Goal: Task Accomplishment & Management: Complete application form

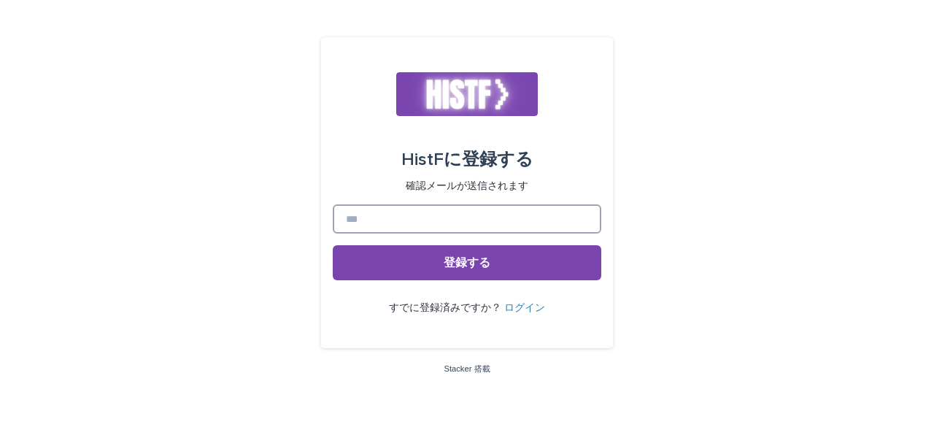
click at [418, 226] on input at bounding box center [467, 218] width 269 height 29
type input "*"
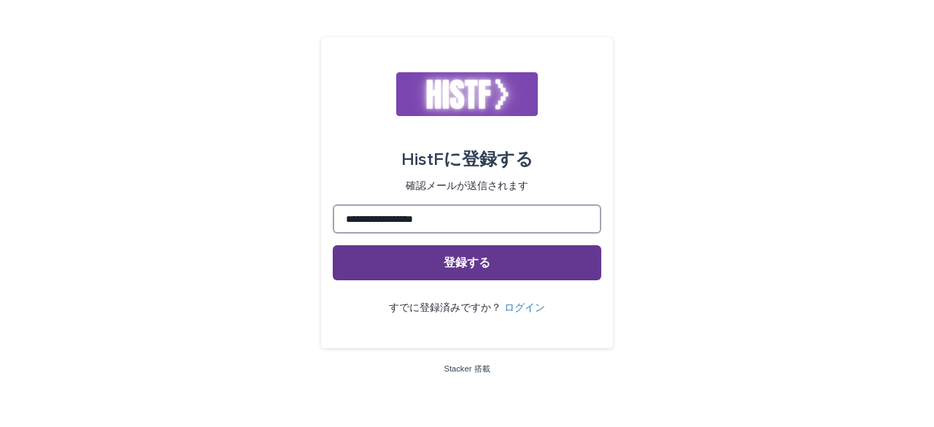
type input "**********"
click at [423, 256] on button "登録する" at bounding box center [467, 262] width 269 height 35
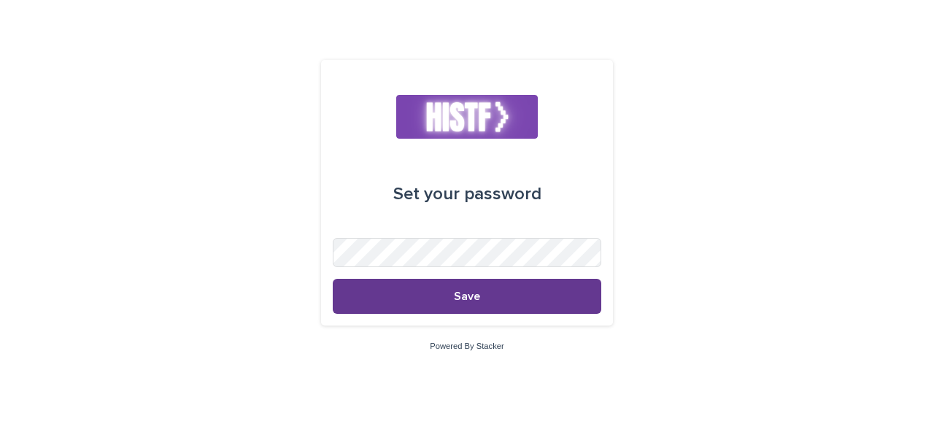
click at [469, 307] on button "Save" at bounding box center [467, 296] width 269 height 35
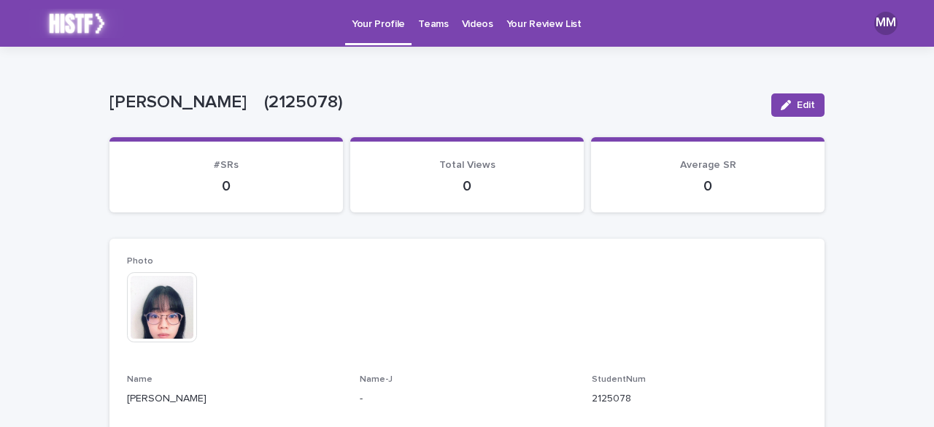
click at [439, 25] on p "Teams" at bounding box center [433, 15] width 30 height 31
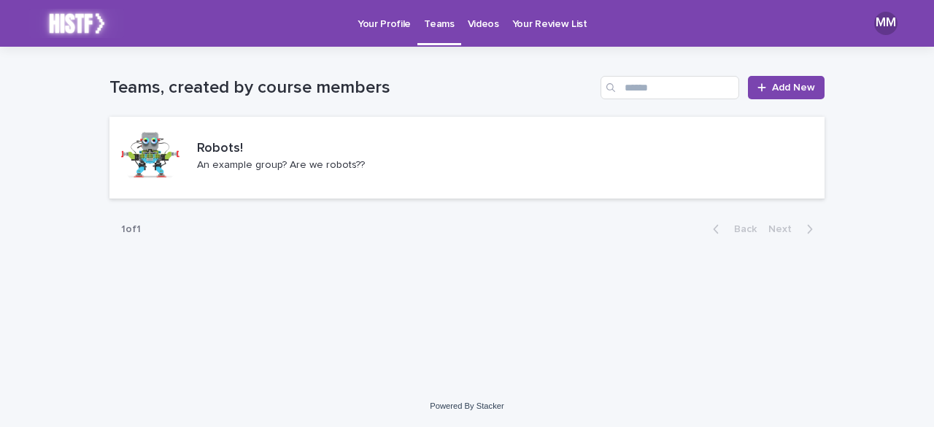
click at [474, 20] on p "Videos" at bounding box center [483, 15] width 31 height 31
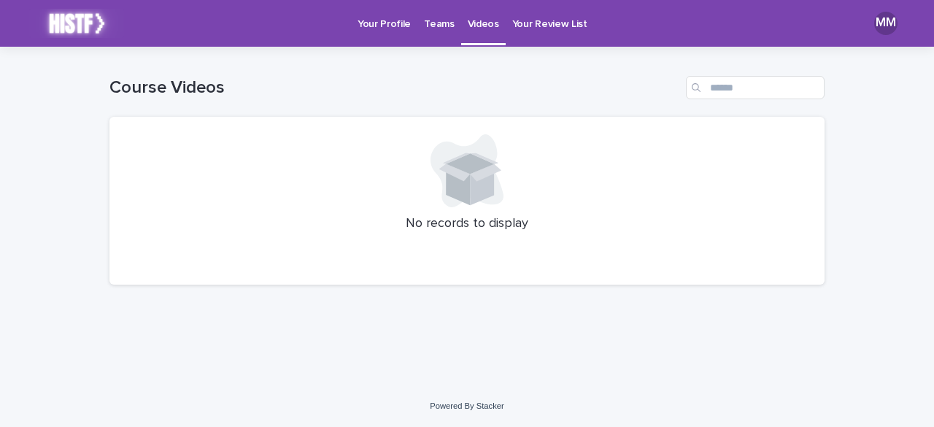
click at [384, 18] on p "Your Profile" at bounding box center [384, 15] width 53 height 31
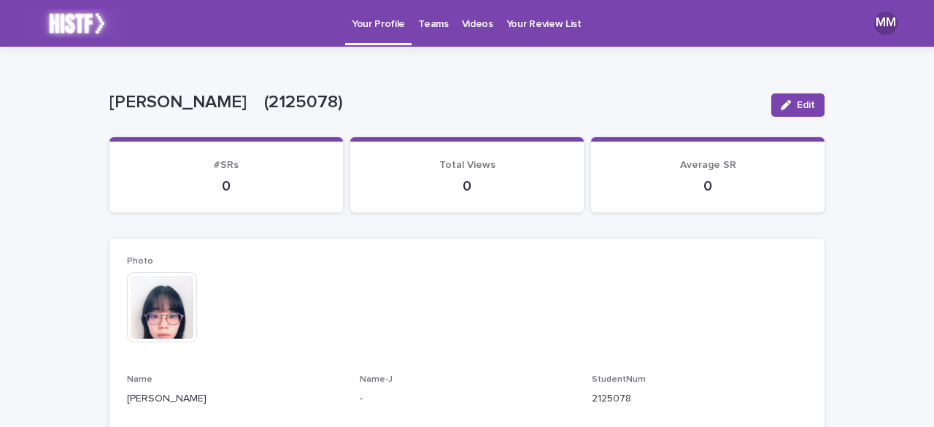
click at [529, 26] on p "Your Review List" at bounding box center [544, 15] width 75 height 31
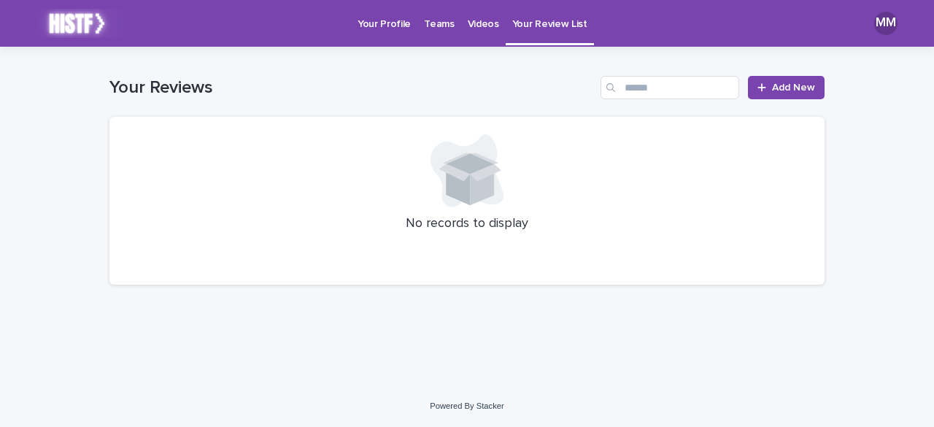
click at [385, 26] on p "Your Profile" at bounding box center [384, 15] width 53 height 31
